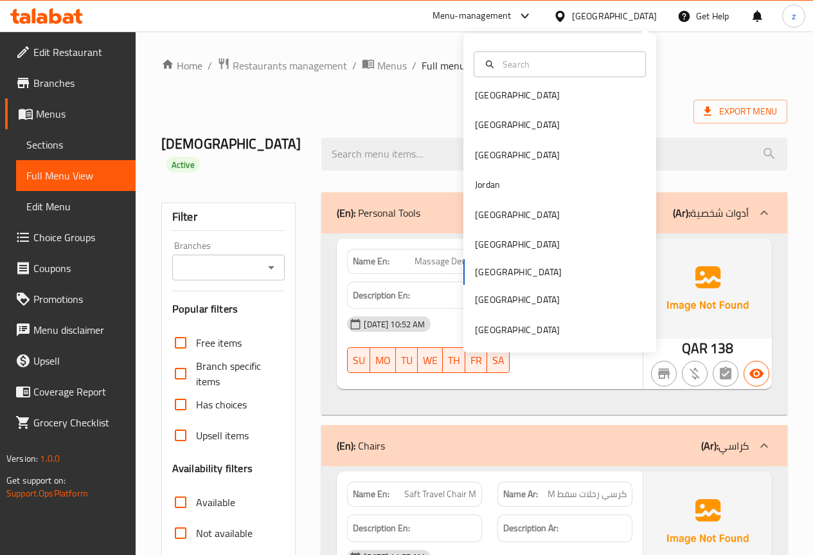
click at [647, 21] on div "[GEOGRAPHIC_DATA]" at bounding box center [614, 16] width 85 height 14
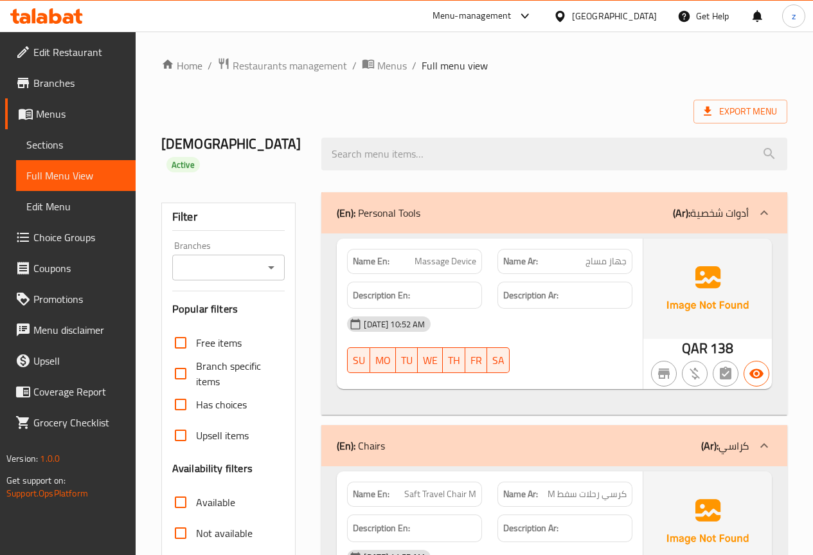
click at [567, 10] on icon at bounding box center [561, 17] width 14 height 14
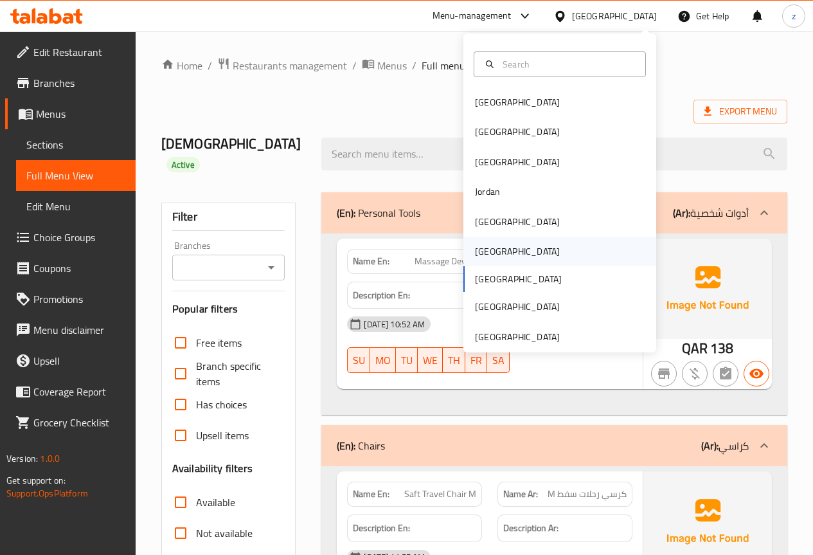
click at [488, 253] on div "[GEOGRAPHIC_DATA]" at bounding box center [517, 251] width 85 height 14
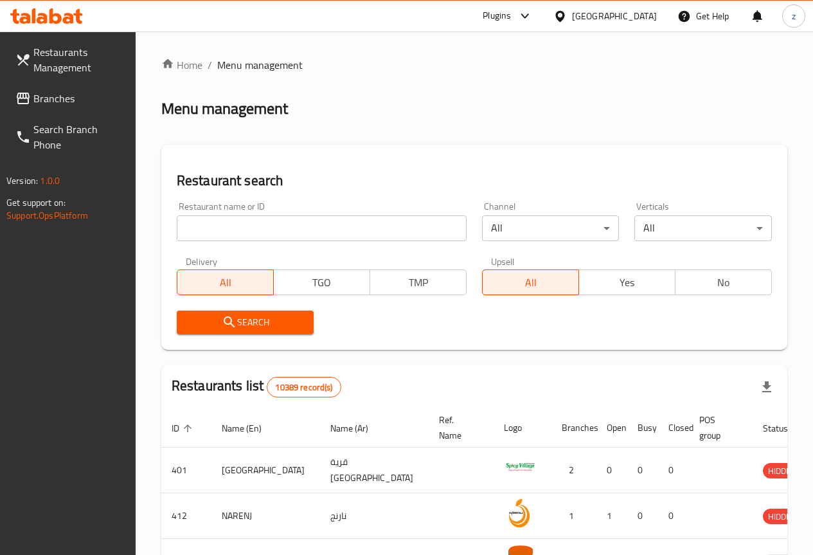
click at [511, 10] on div "Plugins" at bounding box center [497, 15] width 28 height 15
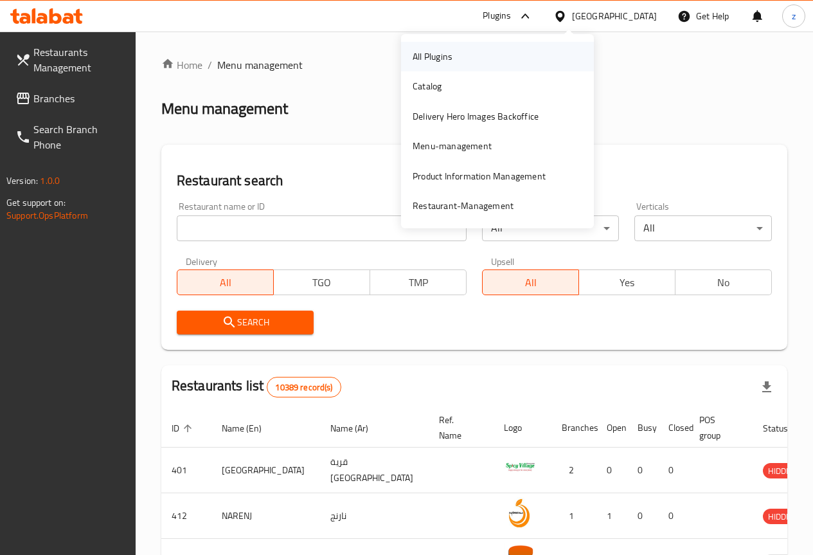
click at [453, 57] on div "All Plugins" at bounding box center [433, 57] width 40 height 14
